Goal: Task Accomplishment & Management: Manage account settings

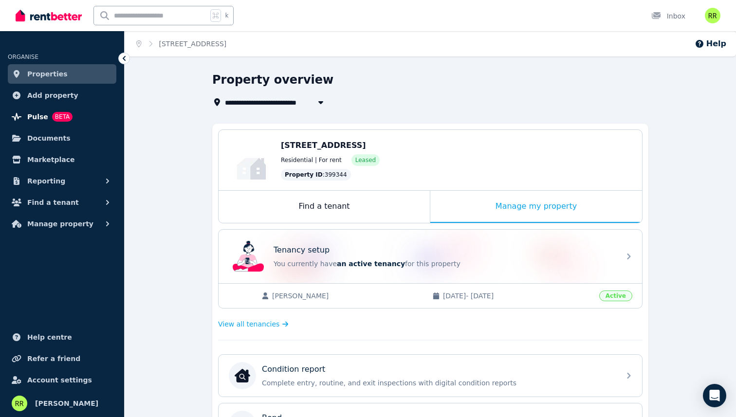
click at [27, 112] on span "Pulse" at bounding box center [37, 117] width 21 height 12
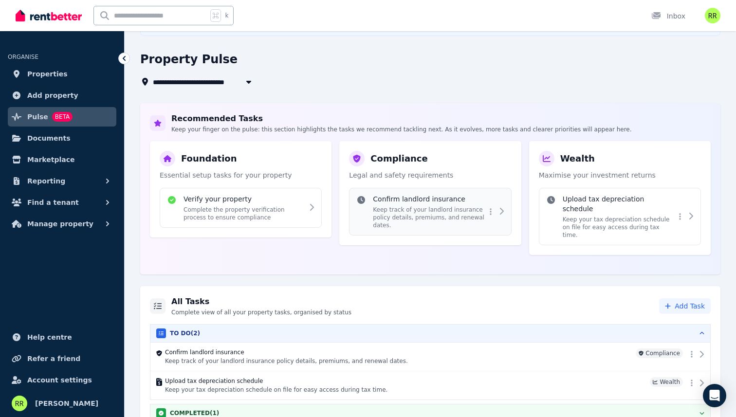
scroll to position [77, 0]
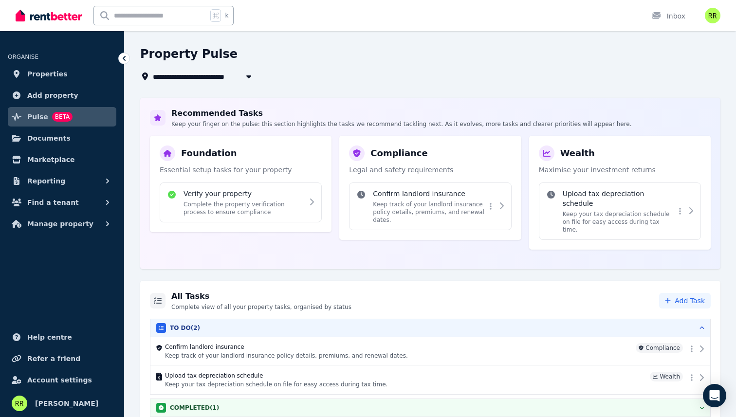
click at [403, 172] on p "Legal and safety requirements" at bounding box center [430, 170] width 162 height 10
click at [418, 174] on p "Legal and safety requirements" at bounding box center [430, 170] width 162 height 10
click at [498, 210] on div at bounding box center [502, 207] width 8 height 12
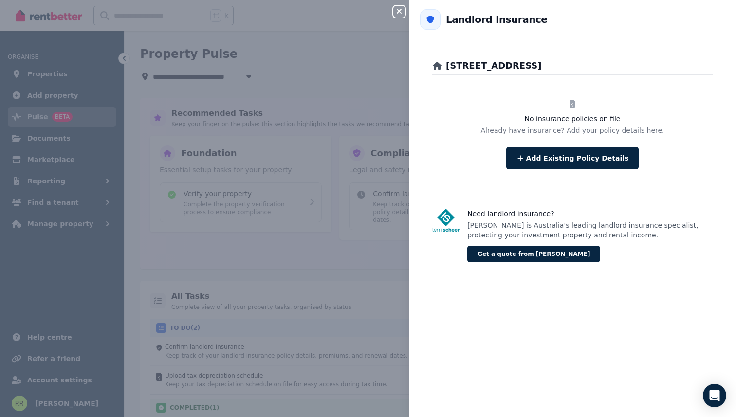
click at [474, 210] on h3 "Need landlord insurance?" at bounding box center [589, 214] width 245 height 10
click at [486, 233] on p "[PERSON_NAME] is Australia's leading landlord insurance specialist, protecting …" at bounding box center [589, 230] width 245 height 19
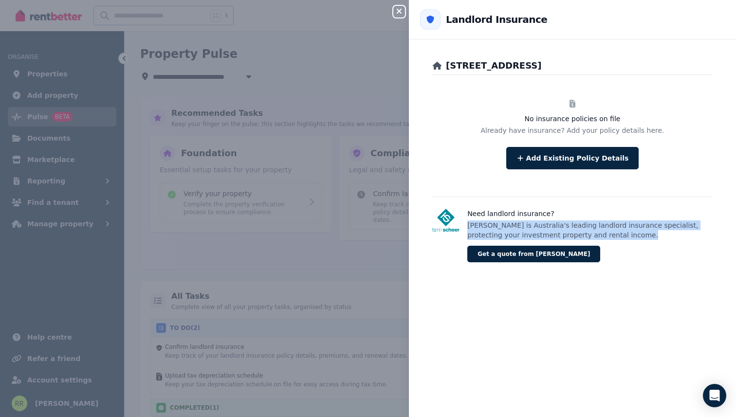
drag, startPoint x: 486, startPoint y: 233, endPoint x: 484, endPoint y: 222, distance: 11.9
click at [484, 222] on p "[PERSON_NAME] is Australia's leading landlord insurance specialist, protecting …" at bounding box center [589, 230] width 245 height 19
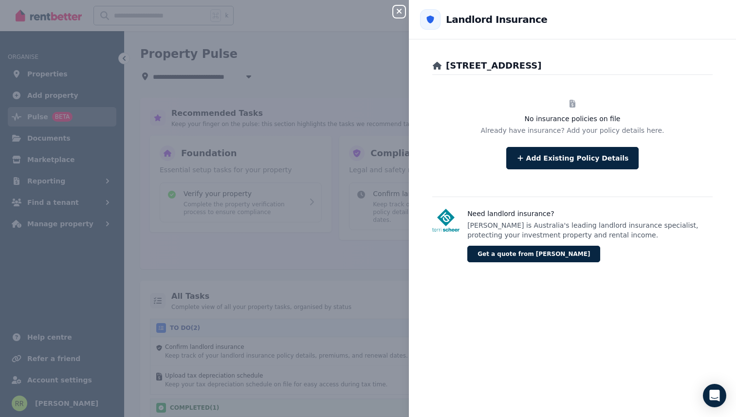
click at [294, 166] on div "Close panel Back to Landlord Insurance [STREET_ADDRESS], Jackass Flat No insura…" at bounding box center [368, 208] width 736 height 417
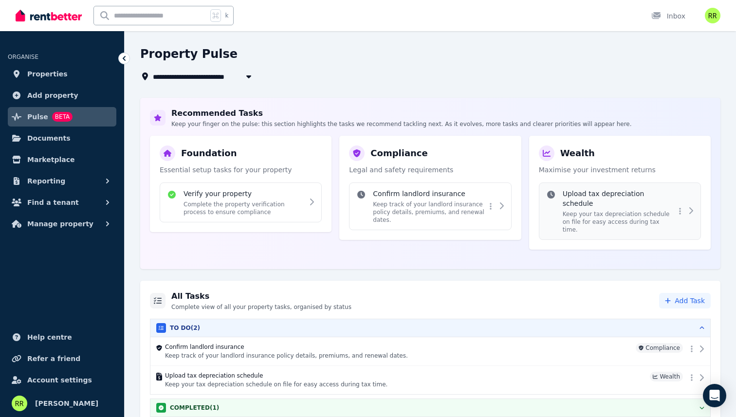
click at [600, 200] on div "Upload tax depreciation schedule Keep your tax depreciation schedule on file fo…" at bounding box center [619, 211] width 112 height 45
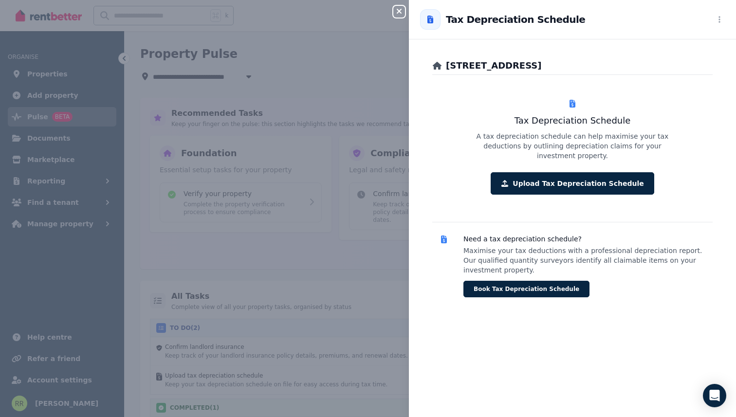
click at [637, 246] on p "Maximise your tax deductions with a professional depreciation report. Our quali…" at bounding box center [588, 260] width 249 height 29
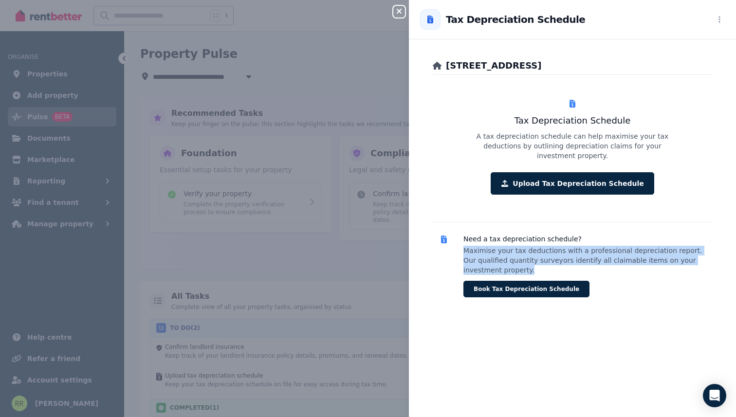
click at [637, 246] on p "Maximise your tax deductions with a professional depreciation report. Our quali…" at bounding box center [588, 260] width 249 height 29
click at [647, 246] on p "Maximise your tax deductions with a professional depreciation report. Our quali…" at bounding box center [588, 260] width 249 height 29
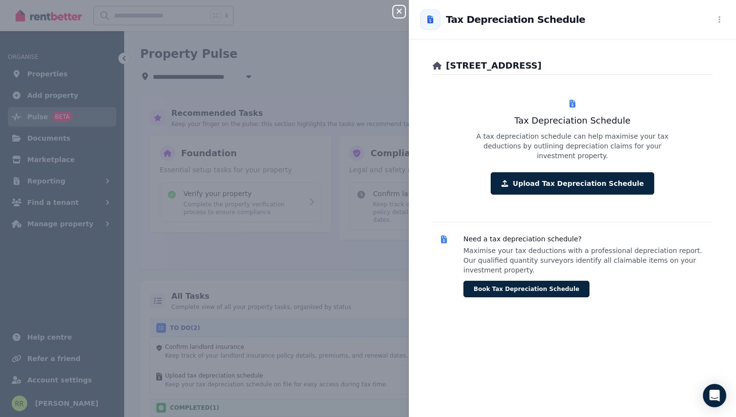
click at [652, 246] on p "Maximise your tax deductions with a professional depreciation report. Our quali…" at bounding box center [588, 260] width 249 height 29
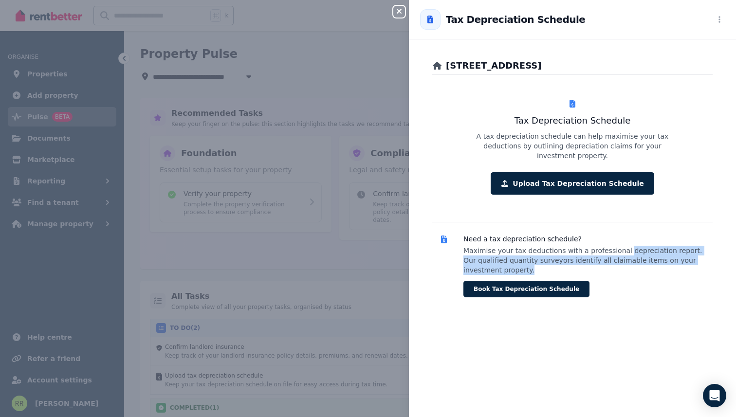
drag, startPoint x: 652, startPoint y: 243, endPoint x: 699, endPoint y: 257, distance: 48.8
click at [699, 257] on p "Maximise your tax deductions with a professional depreciation report. Our quali…" at bounding box center [588, 260] width 249 height 29
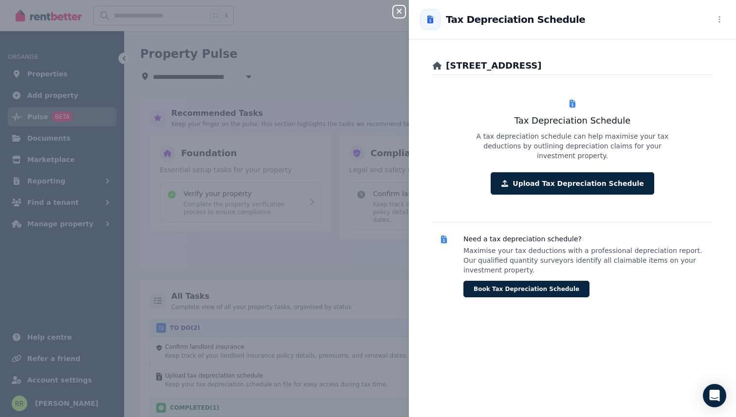
click at [699, 257] on p "Maximise your tax deductions with a professional depreciation report. Our quali…" at bounding box center [588, 260] width 249 height 29
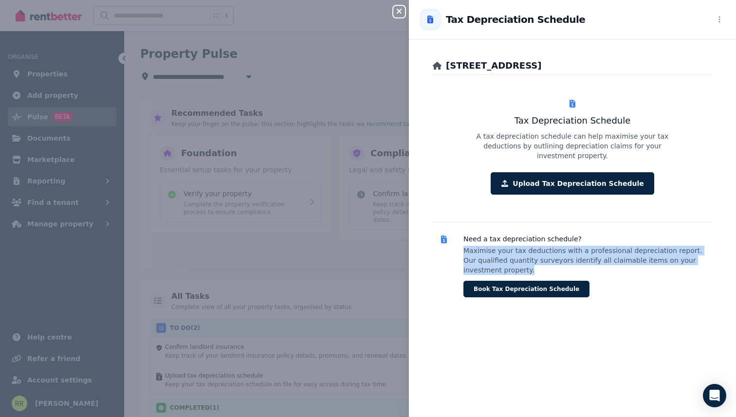
click at [699, 257] on p "Maximise your tax deductions with a professional depreciation report. Our quali…" at bounding box center [588, 260] width 249 height 29
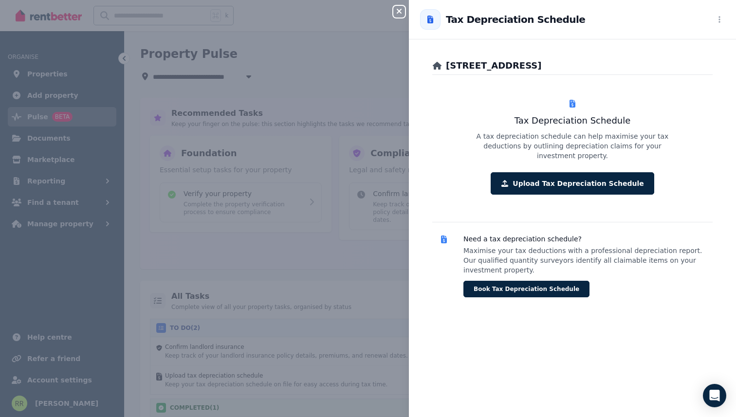
click at [699, 257] on p "Maximise your tax deductions with a professional depreciation report. Our quali…" at bounding box center [588, 260] width 249 height 29
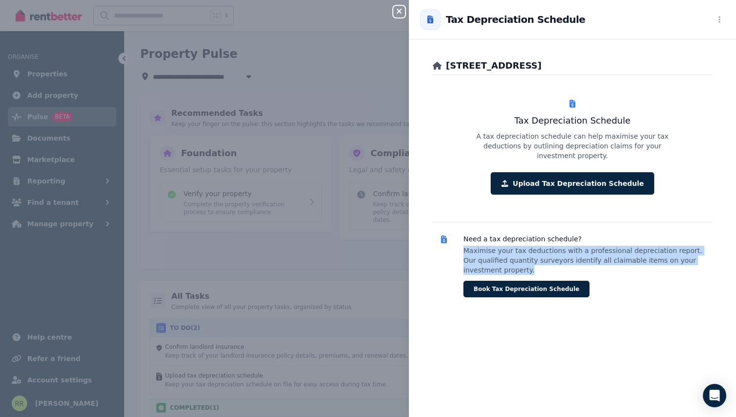
click at [699, 257] on p "Maximise your tax deductions with a professional depreciation report. Our quali…" at bounding box center [588, 260] width 249 height 29
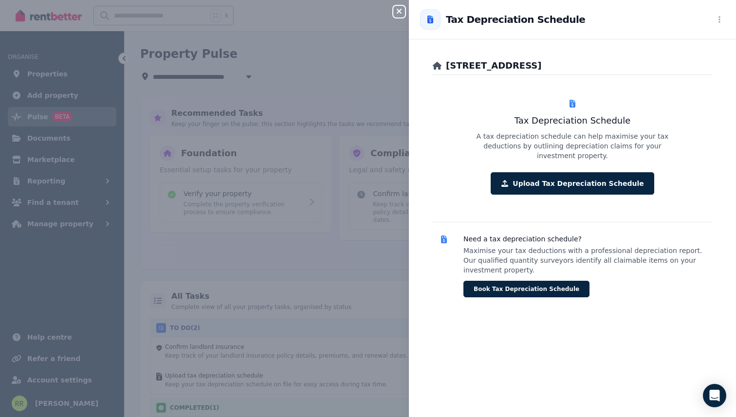
click at [699, 257] on p "Maximise your tax deductions with a professional depreciation report. Our quali…" at bounding box center [588, 260] width 249 height 29
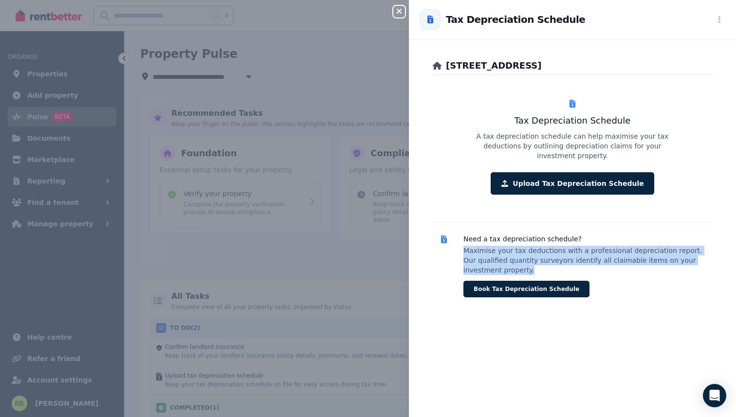
click at [699, 257] on p "Maximise your tax deductions with a professional depreciation report. Our quali…" at bounding box center [588, 260] width 249 height 29
click at [498, 281] on button "Book Tax Depreciation Schedule" at bounding box center [527, 289] width 126 height 17
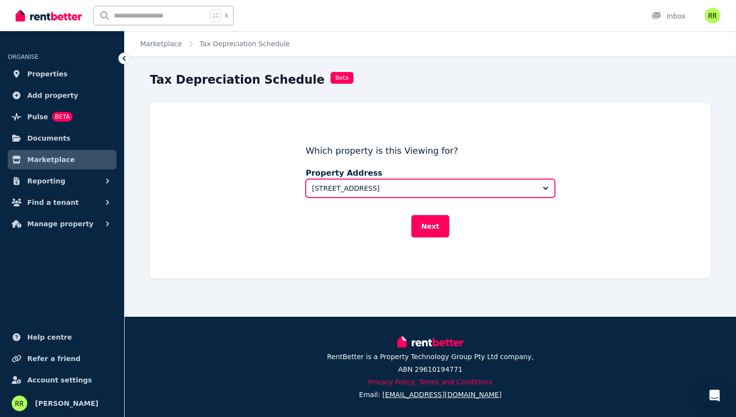
click at [314, 194] on button "[STREET_ADDRESS]" at bounding box center [430, 188] width 249 height 19
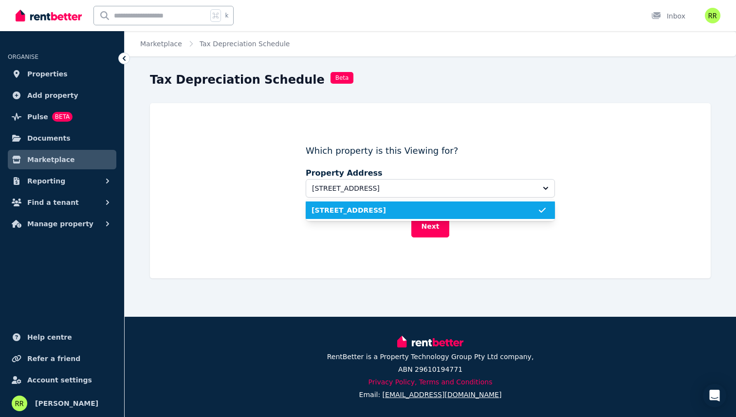
click at [280, 197] on div "Which property is this Viewing for? Property Address [STREET_ADDRESS], Jackass …" at bounding box center [430, 190] width 561 height 175
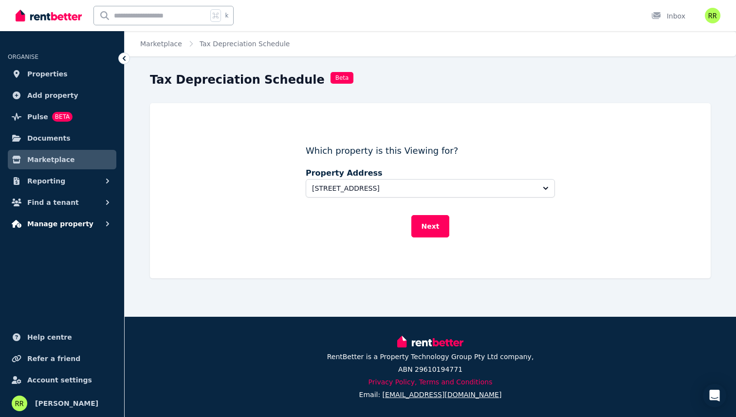
click at [48, 229] on span "Manage property" at bounding box center [60, 224] width 66 height 12
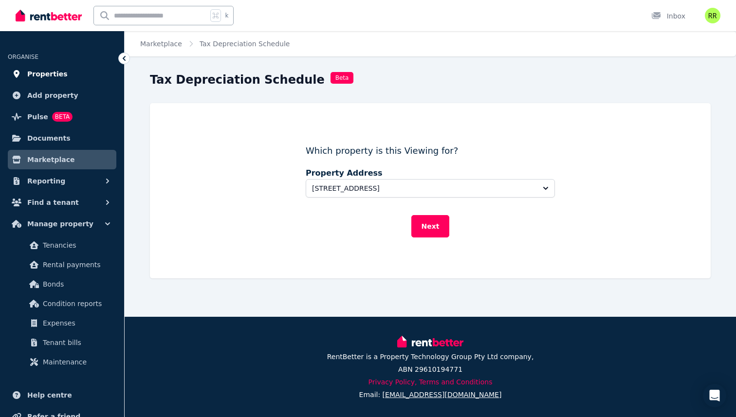
click at [37, 74] on span "Properties" at bounding box center [47, 74] width 40 height 12
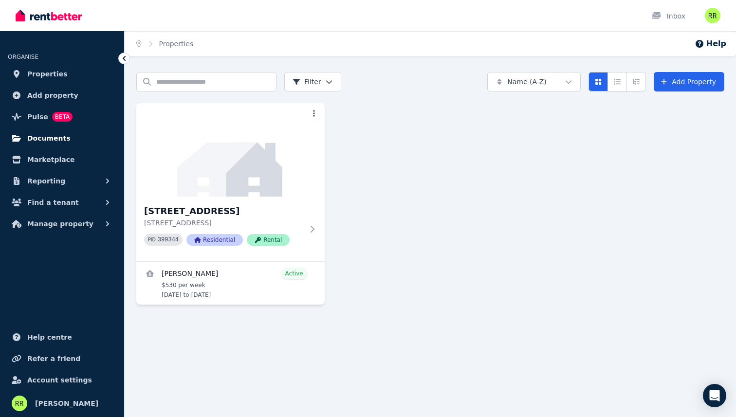
click at [43, 139] on span "Documents" at bounding box center [48, 138] width 43 height 12
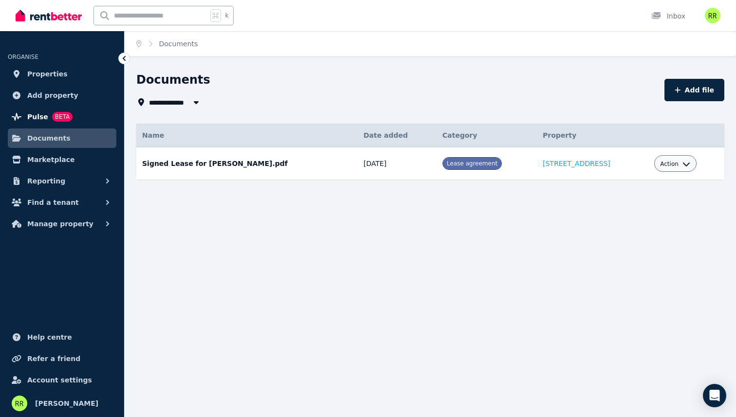
click at [37, 117] on span "Pulse" at bounding box center [37, 117] width 21 height 12
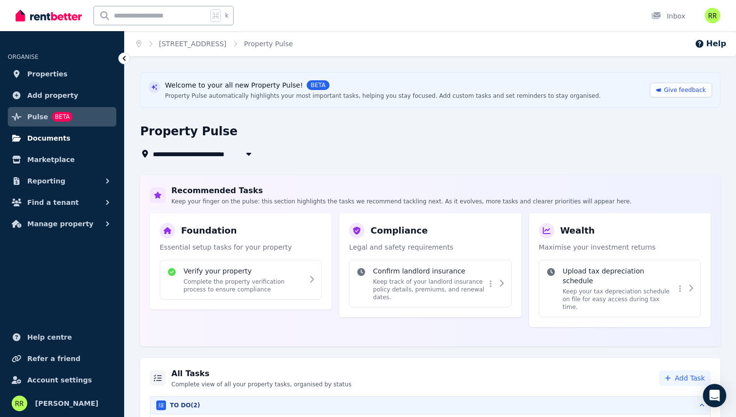
click at [40, 131] on link "Documents" at bounding box center [62, 138] width 109 height 19
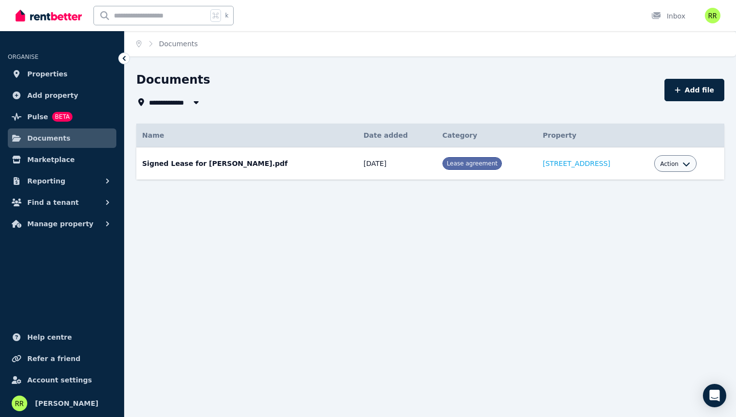
click at [697, 163] on div "Action" at bounding box center [675, 163] width 42 height 17
click at [687, 168] on div "Action" at bounding box center [675, 164] width 30 height 12
click at [688, 164] on icon "button" at bounding box center [687, 164] width 8 height 8
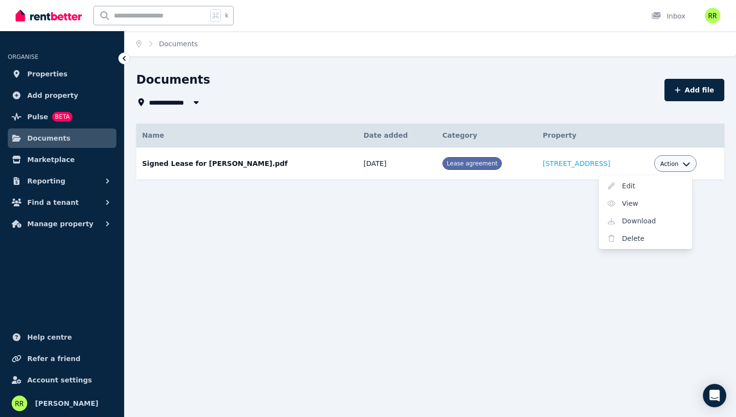
click at [457, 241] on div "**********" at bounding box center [368, 208] width 736 height 417
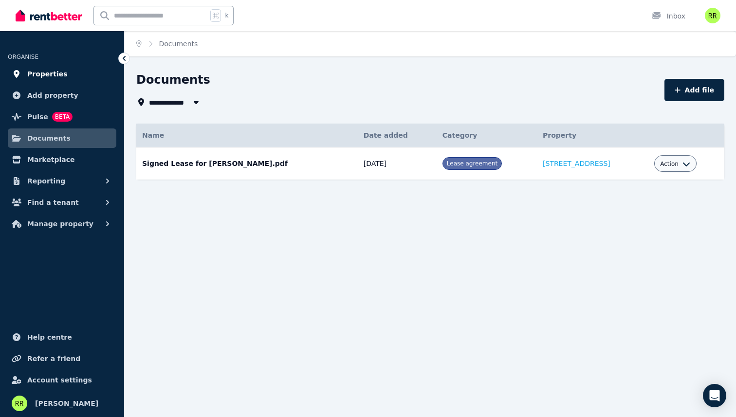
click at [31, 80] on link "Properties" at bounding box center [62, 73] width 109 height 19
